Goal: Information Seeking & Learning: Learn about a topic

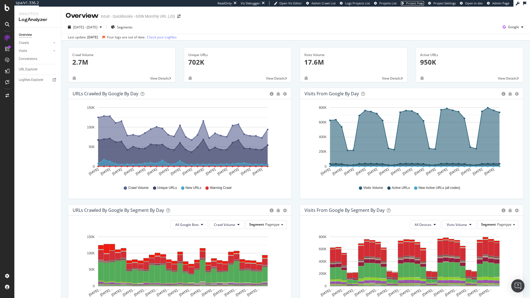
click at [410, 4] on span "Project Page" at bounding box center [415, 3] width 18 height 4
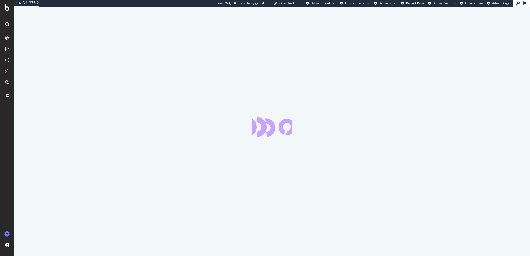
click at [416, 7] on div at bounding box center [271, 131] width 515 height 249
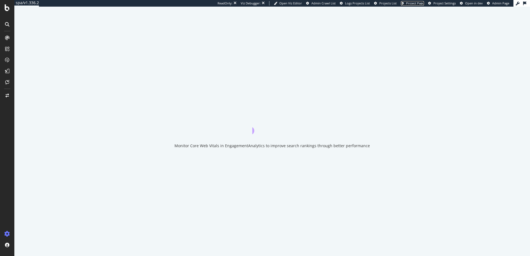
click at [418, 4] on span "Project Page" at bounding box center [415, 3] width 18 height 4
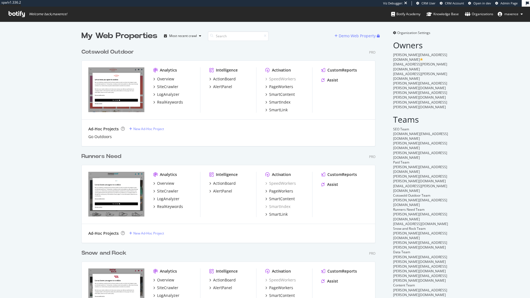
scroll to position [293, 294]
click at [168, 94] on div "LogAnalyzer" at bounding box center [168, 95] width 22 height 6
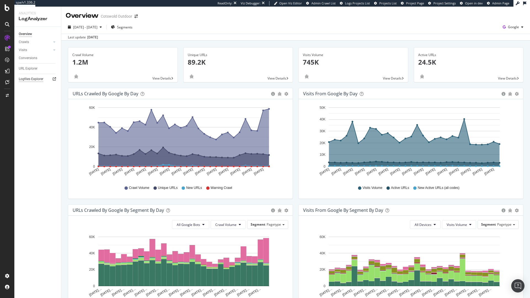
click at [25, 80] on div "Logfiles Explorer" at bounding box center [31, 79] width 25 height 6
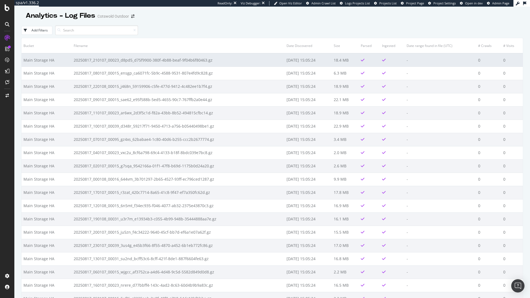
click at [125, 64] on td "20250817_210107_00023_d8pd5_d75f9900-380f-4b88-beaf-9f04b6f80463.gz" at bounding box center [178, 59] width 213 height 13
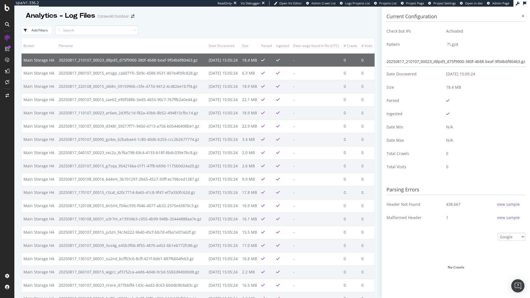
click at [504, 218] on div "view sample" at bounding box center [508, 218] width 23 height 6
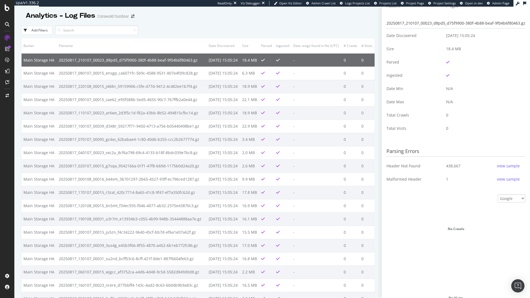
scroll to position [93, 0]
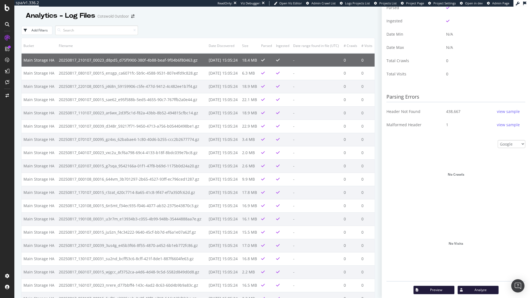
click at [502, 111] on div "view sample" at bounding box center [508, 112] width 23 height 6
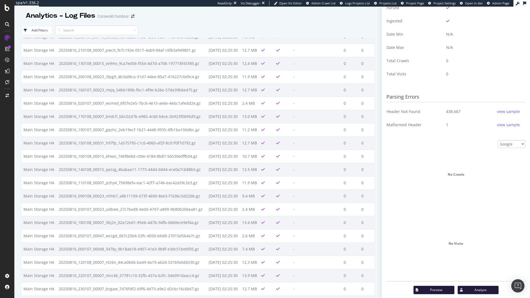
scroll to position [420, 0]
click at [113, 17] on td "20250816_130108_00015_xv9mv_9ca7ed56-f554-4d7d-a706-197718f43385.gz" at bounding box center [132, 10] width 150 height 13
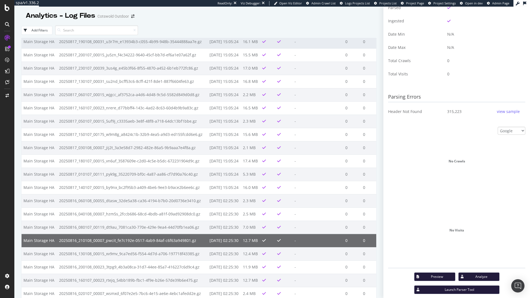
scroll to position [172, 0]
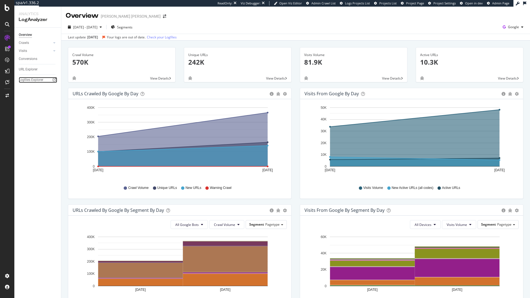
click at [43, 81] on div "Logfiles Explorer" at bounding box center [31, 80] width 25 height 6
